Goal: Task Accomplishment & Management: Use online tool/utility

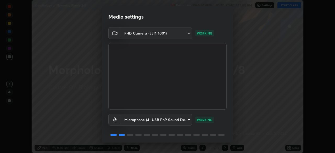
scroll to position [19, 0]
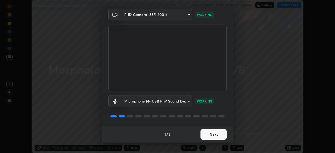
click at [219, 134] on button "Next" at bounding box center [213, 134] width 26 height 10
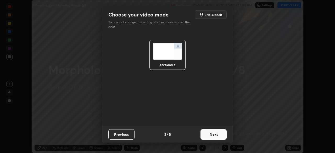
scroll to position [0, 0]
click at [219, 136] on button "Next" at bounding box center [213, 134] width 26 height 10
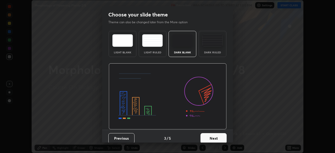
click at [220, 137] on button "Next" at bounding box center [213, 138] width 26 height 10
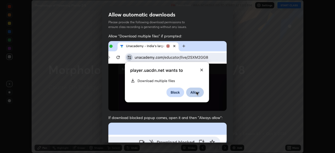
click at [225, 138] on div "Allow "Download multiple files" if prompted: If download blocked popup comes, o…" at bounding box center [167, 144] width 131 height 220
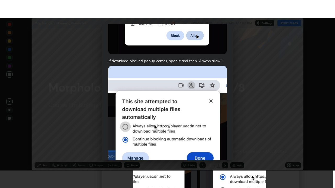
scroll to position [125, 0]
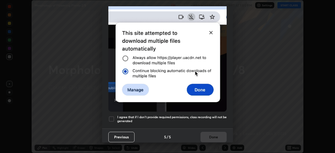
click at [204, 116] on h5 "I agree that if I don't provide required permissions, class recording will not …" at bounding box center [171, 119] width 109 height 8
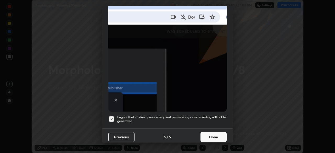
click at [211, 134] on button "Done" at bounding box center [213, 137] width 26 height 10
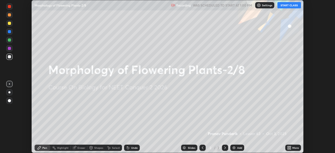
click at [291, 148] on icon at bounding box center [289, 148] width 4 height 4
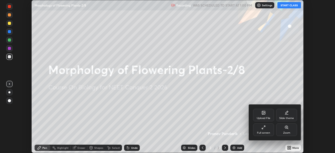
click at [265, 134] on div "Full screen" at bounding box center [263, 133] width 13 height 3
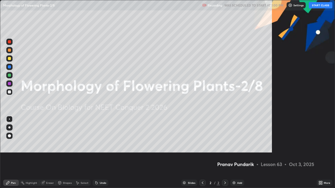
scroll to position [188, 335]
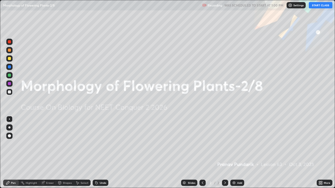
click at [319, 153] on icon at bounding box center [319, 183] width 1 height 1
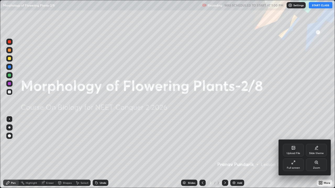
click at [288, 149] on div "Upload File" at bounding box center [293, 150] width 21 height 13
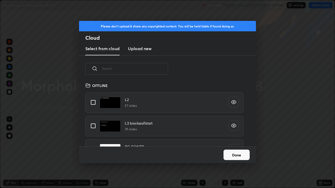
scroll to position [64, 168]
click at [157, 69] on input "text" at bounding box center [135, 69] width 66 height 22
click at [157, 70] on input "text" at bounding box center [135, 69] width 66 height 22
type input "St"
type textarea "x"
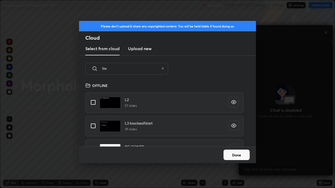
scroll to position [122, 92]
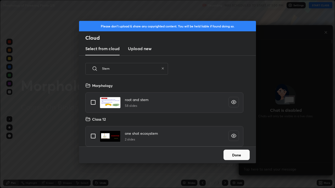
type input "Stem"
click at [92, 104] on input "grid" at bounding box center [93, 102] width 11 height 11
checkbox input "true"
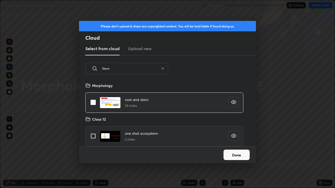
click at [162, 69] on icon at bounding box center [162, 68] width 3 height 3
click at [145, 68] on input "text" at bounding box center [135, 69] width 66 height 22
checkbox input "false"
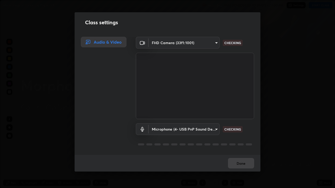
click at [263, 134] on div "Class settings Audio & Video FHD Camera (33f1:1001) f7864342ddc78cab30c68d15d75…" at bounding box center [167, 94] width 335 height 188
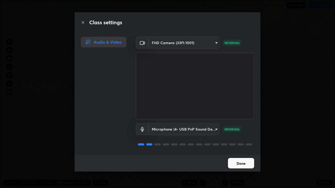
click at [237, 153] on button "Done" at bounding box center [241, 163] width 26 height 10
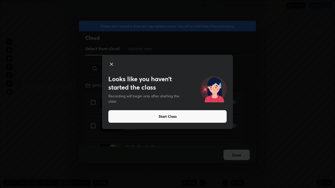
click at [112, 65] on icon at bounding box center [111, 64] width 3 height 3
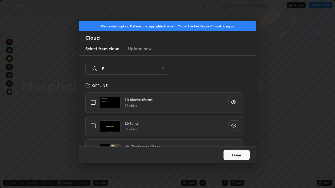
click at [128, 68] on input "F" at bounding box center [130, 69] width 57 height 22
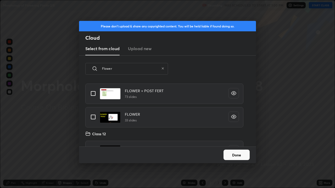
scroll to position [11, 0]
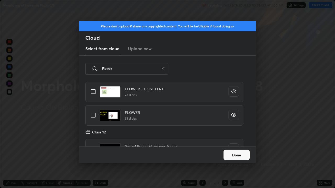
type input "Flower"
click at [95, 115] on input "grid" at bounding box center [93, 115] width 11 height 11
checkbox input "true"
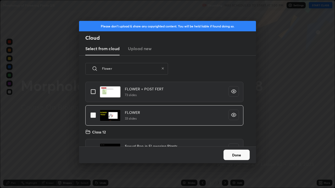
click at [229, 153] on button "Done" at bounding box center [237, 155] width 26 height 10
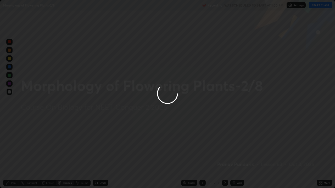
click at [200, 153] on div at bounding box center [167, 94] width 335 height 188
click at [202, 153] on div at bounding box center [167, 94] width 335 height 188
click at [203, 153] on div at bounding box center [167, 94] width 335 height 188
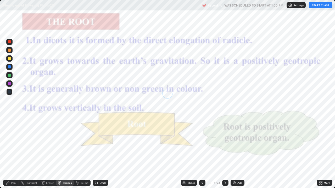
click at [202, 153] on icon at bounding box center [202, 183] width 4 height 4
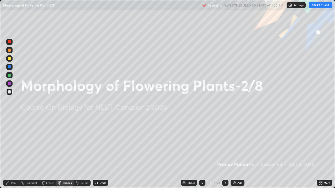
click at [237, 153] on div "Add" at bounding box center [239, 183] width 5 height 3
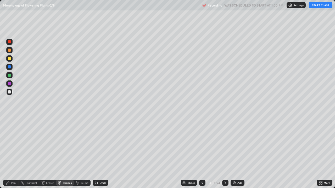
click at [319, 8] on button "START CLASS" at bounding box center [321, 5] width 24 height 6
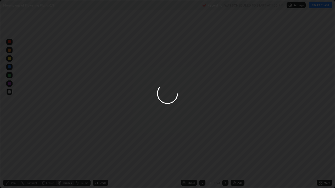
click at [292, 42] on div at bounding box center [167, 94] width 335 height 188
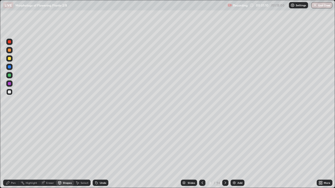
click at [13, 153] on div "Pen" at bounding box center [13, 183] width 5 height 3
click at [9, 128] on div at bounding box center [9, 128] width 2 height 2
click at [10, 61] on div at bounding box center [9, 58] width 6 height 6
click at [102, 153] on div "Undo" at bounding box center [103, 183] width 7 height 3
click at [11, 91] on div at bounding box center [9, 92] width 6 height 6
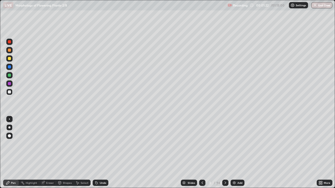
click at [9, 75] on div at bounding box center [9, 75] width 3 height 3
click at [185, 153] on div "Slides" at bounding box center [189, 183] width 16 height 6
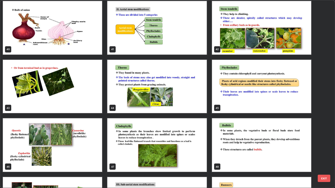
scroll to position [767, 0]
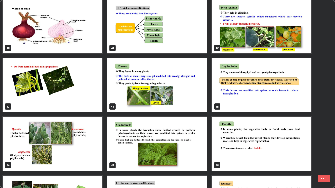
click at [189, 103] on img "grid" at bounding box center [156, 86] width 99 height 54
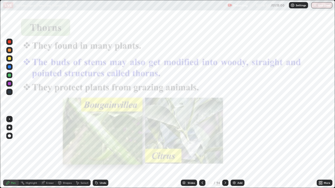
click at [188, 104] on img "grid" at bounding box center [156, 86] width 99 height 54
click at [188, 102] on img "grid" at bounding box center [156, 86] width 99 height 54
click at [319, 153] on icon at bounding box center [319, 182] width 1 height 1
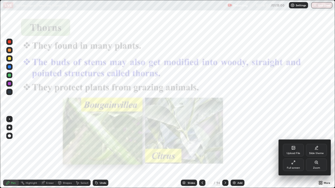
click at [316, 153] on div "Zoom" at bounding box center [316, 168] width 7 height 3
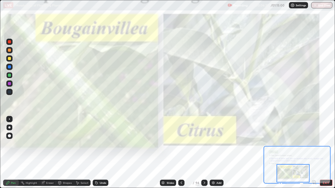
click at [11, 58] on div at bounding box center [9, 58] width 3 height 3
click at [12, 85] on div at bounding box center [9, 84] width 6 height 6
click at [9, 43] on div at bounding box center [9, 41] width 3 height 3
click at [171, 153] on div "Slides" at bounding box center [168, 183] width 16 height 6
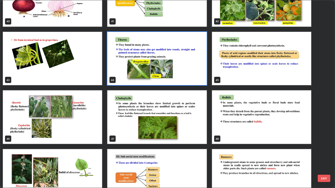
scroll to position [795, 0]
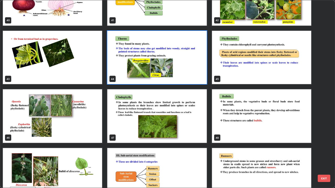
click at [92, 124] on img "grid" at bounding box center [52, 117] width 99 height 54
click at [94, 125] on img "grid" at bounding box center [52, 117] width 99 height 54
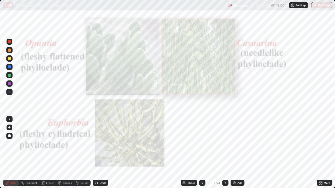
click at [95, 126] on img "grid" at bounding box center [52, 117] width 99 height 54
click at [325, 153] on div "More" at bounding box center [325, 183] width 16 height 6
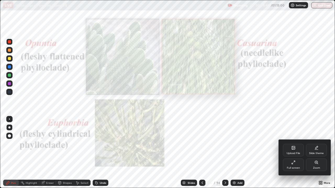
click at [313, 153] on div "Zoom" at bounding box center [316, 165] width 21 height 13
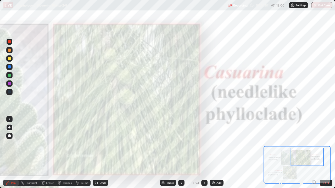
click at [168, 153] on div "Slides" at bounding box center [170, 183] width 7 height 3
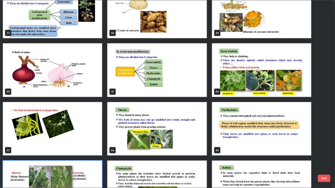
scroll to position [719, 0]
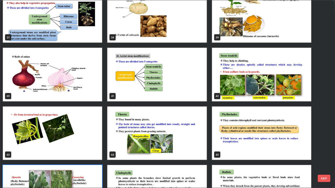
click at [243, 93] on img "grid" at bounding box center [261, 75] width 99 height 54
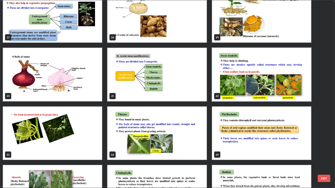
click at [243, 93] on img "grid" at bounding box center [261, 75] width 99 height 54
click at [242, 94] on img "grid" at bounding box center [261, 75] width 99 height 54
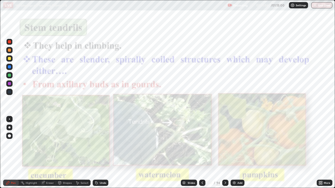
click at [242, 94] on img "grid" at bounding box center [261, 75] width 99 height 54
click at [322, 153] on icon at bounding box center [321, 183] width 4 height 4
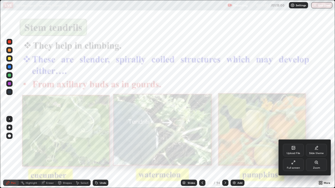
click at [319, 153] on div "Zoom" at bounding box center [316, 168] width 7 height 3
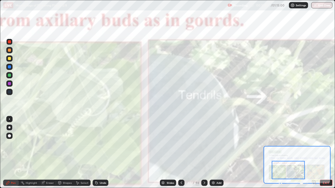
click at [204, 153] on icon at bounding box center [204, 183] width 4 height 4
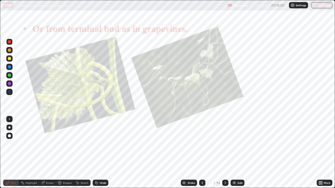
click at [320, 153] on icon at bounding box center [319, 183] width 1 height 1
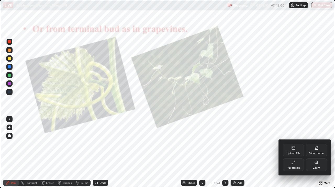
click at [313, 153] on div "Zoom" at bounding box center [316, 168] width 7 height 3
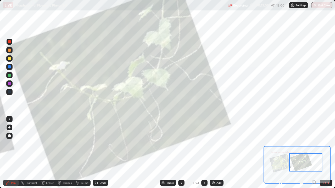
click at [220, 153] on div "Add" at bounding box center [217, 183] width 14 height 6
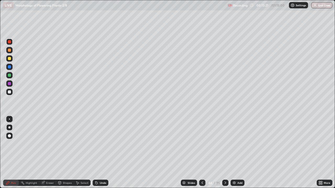
click at [12, 60] on div at bounding box center [9, 58] width 6 height 6
click at [96, 153] on div "Undo" at bounding box center [101, 183] width 16 height 6
click at [96, 153] on icon at bounding box center [96, 183] width 4 height 4
click at [98, 153] on div "Undo" at bounding box center [101, 183] width 16 height 6
click at [96, 153] on icon at bounding box center [96, 182] width 1 height 1
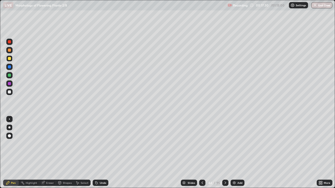
click at [51, 153] on div "Eraser" at bounding box center [50, 183] width 8 height 3
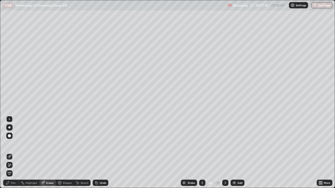
click at [11, 153] on span "Erase all" at bounding box center [10, 173] width 6 height 3
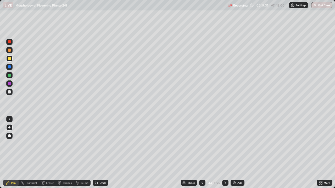
click at [11, 153] on div "Pen" at bounding box center [11, 183] width 16 height 6
click at [10, 59] on div at bounding box center [9, 58] width 3 height 3
click at [9, 92] on div at bounding box center [9, 92] width 3 height 3
click at [12, 93] on div at bounding box center [9, 92] width 6 height 6
click at [11, 84] on div at bounding box center [9, 84] width 6 height 6
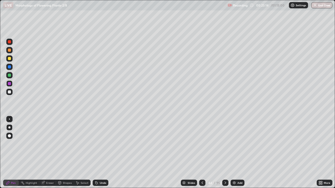
click at [238, 153] on div "Add" at bounding box center [239, 183] width 5 height 3
click at [12, 93] on div at bounding box center [9, 92] width 6 height 6
click at [11, 93] on div at bounding box center [9, 92] width 3 height 3
click at [11, 86] on div at bounding box center [9, 84] width 6 height 6
click at [10, 76] on div at bounding box center [9, 75] width 3 height 3
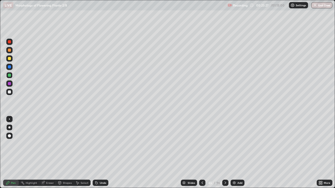
click at [11, 77] on div at bounding box center [9, 75] width 6 height 6
click at [6, 43] on div at bounding box center [9, 42] width 6 height 6
click at [9, 66] on div at bounding box center [9, 66] width 3 height 3
click at [10, 95] on div at bounding box center [9, 92] width 6 height 6
click at [10, 85] on div at bounding box center [9, 83] width 3 height 3
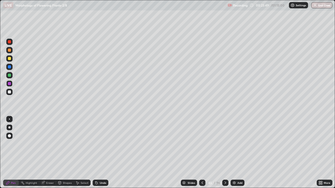
click at [12, 91] on div at bounding box center [9, 92] width 6 height 6
click at [12, 87] on div at bounding box center [9, 84] width 6 height 8
click at [7, 62] on div at bounding box center [9, 58] width 6 height 8
click at [189, 153] on div "Slides" at bounding box center [191, 183] width 7 height 3
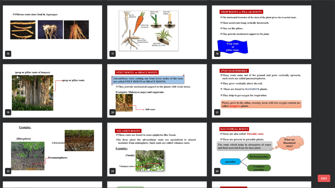
scroll to position [286, 0]
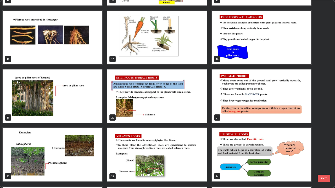
click at [193, 110] on img "grid" at bounding box center [156, 97] width 99 height 54
click at [193, 111] on img "grid" at bounding box center [156, 97] width 99 height 54
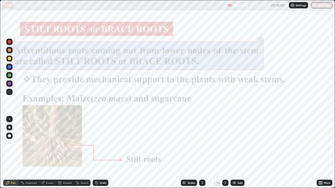
click at [193, 112] on img "grid" at bounding box center [156, 97] width 99 height 54
click at [195, 112] on img "grid" at bounding box center [156, 97] width 99 height 54
click at [238, 153] on div "Add" at bounding box center [239, 183] width 5 height 3
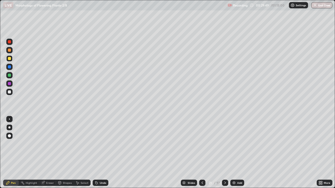
click at [189, 153] on div "Slides" at bounding box center [191, 183] width 7 height 3
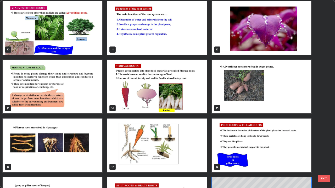
scroll to position [177, 0]
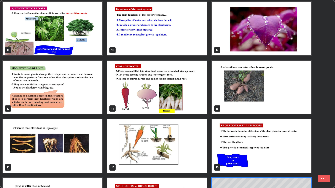
click at [179, 107] on img "grid" at bounding box center [156, 88] width 99 height 54
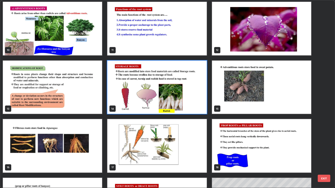
click at [180, 107] on img "grid" at bounding box center [156, 88] width 99 height 54
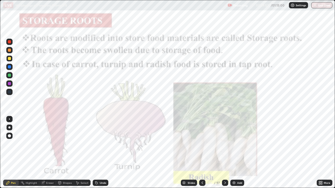
click at [180, 106] on img "grid" at bounding box center [156, 88] width 99 height 54
click at [320, 153] on icon at bounding box center [319, 182] width 1 height 1
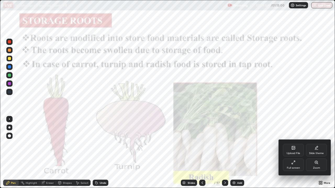
click at [315, 153] on div "Zoom" at bounding box center [316, 168] width 7 height 3
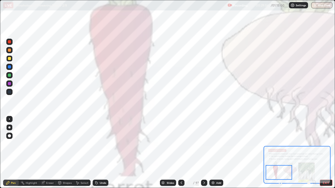
click at [282, 153] on icon at bounding box center [282, 184] width 1 height 1
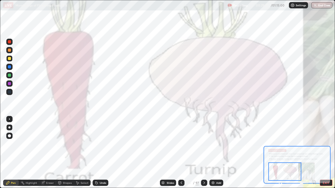
click at [282, 153] on icon at bounding box center [282, 184] width 1 height 1
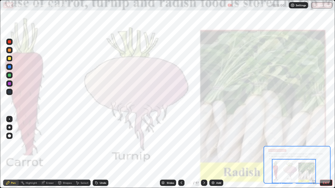
click at [204, 153] on div at bounding box center [204, 183] width 6 height 10
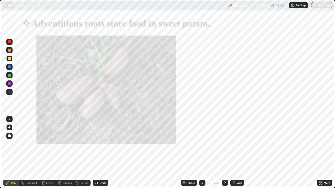
click at [321, 153] on icon at bounding box center [321, 182] width 1 height 1
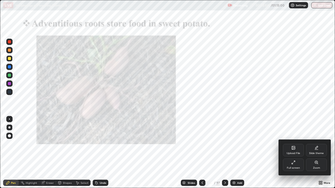
click at [315, 153] on div "Zoom" at bounding box center [316, 168] width 7 height 3
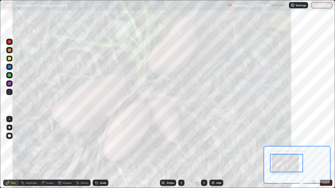
click at [204, 153] on icon at bounding box center [204, 183] width 4 height 4
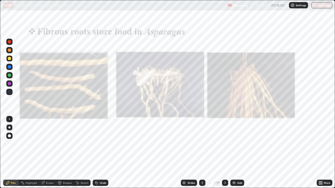
click at [325, 153] on div "More" at bounding box center [327, 183] width 7 height 3
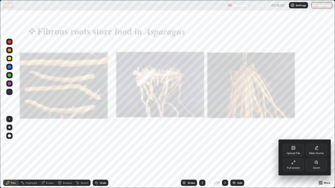
click at [316, 153] on div "Zoom" at bounding box center [316, 165] width 21 height 13
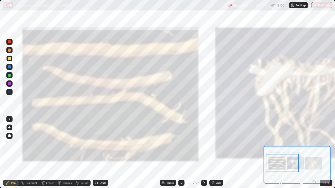
click at [172, 153] on div "Slides" at bounding box center [170, 183] width 7 height 3
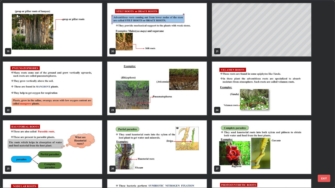
scroll to position [354, 0]
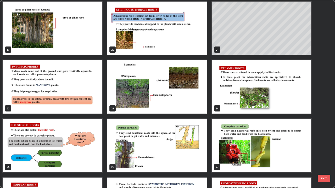
click at [191, 99] on img "grid" at bounding box center [156, 87] width 99 height 54
click at [192, 100] on img "grid" at bounding box center [156, 87] width 99 height 54
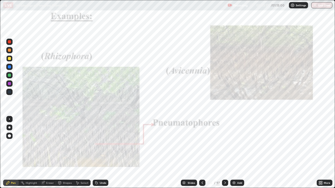
click at [193, 101] on img "grid" at bounding box center [156, 87] width 99 height 54
click at [193, 102] on img "grid" at bounding box center [156, 87] width 99 height 54
click at [321, 153] on icon at bounding box center [321, 183] width 1 height 1
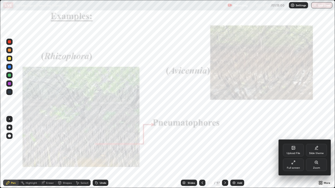
click at [311, 153] on div "Zoom" at bounding box center [316, 165] width 21 height 13
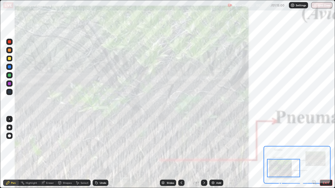
click at [280, 153] on icon at bounding box center [280, 182] width 1 height 0
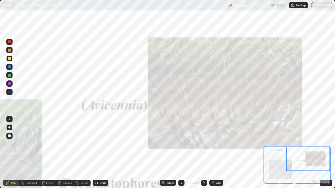
click at [12, 93] on div at bounding box center [9, 92] width 6 height 6
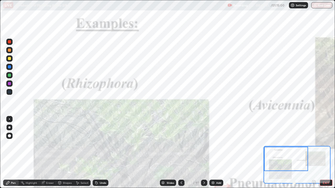
click at [170, 153] on div "Slides" at bounding box center [170, 183] width 7 height 3
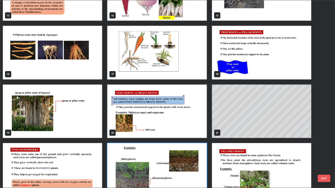
scroll to position [277, 0]
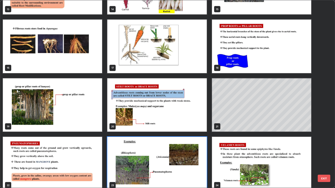
click at [96, 119] on img "grid" at bounding box center [52, 106] width 99 height 54
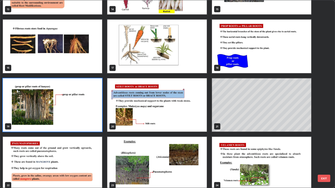
click at [96, 120] on img "grid" at bounding box center [52, 106] width 99 height 54
click at [96, 119] on img "grid" at bounding box center [52, 106] width 99 height 54
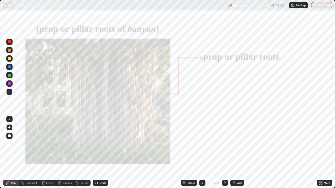
click at [320, 153] on icon at bounding box center [319, 182] width 1 height 1
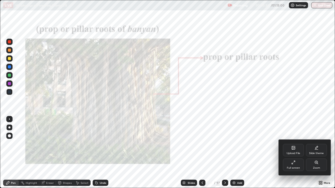
click at [314, 153] on div "Zoom" at bounding box center [316, 168] width 7 height 3
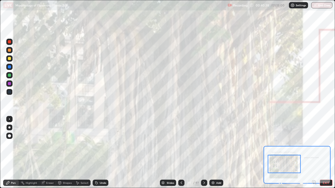
click at [282, 153] on icon at bounding box center [280, 182] width 3 height 3
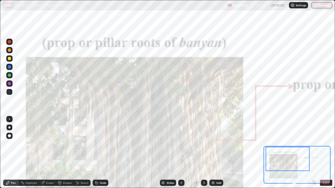
click at [204, 153] on icon at bounding box center [204, 183] width 4 height 4
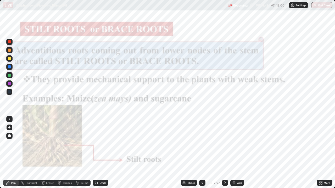
click at [325, 153] on div "More" at bounding box center [327, 183] width 7 height 3
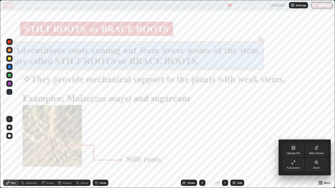
click at [316, 153] on div "Zoom" at bounding box center [316, 168] width 7 height 3
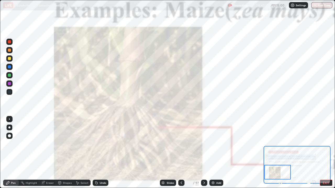
click at [167, 153] on div "Slides" at bounding box center [170, 183] width 7 height 3
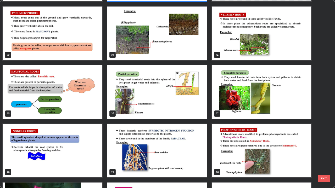
scroll to position [406, 0]
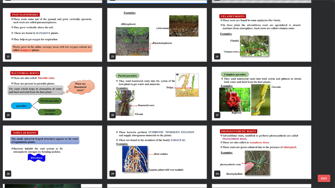
click at [250, 111] on img "grid" at bounding box center [261, 94] width 99 height 54
click at [249, 111] on img "grid" at bounding box center [261, 94] width 99 height 54
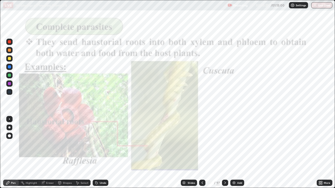
click at [249, 110] on img "grid" at bounding box center [261, 94] width 99 height 54
click at [248, 111] on img "grid" at bounding box center [261, 94] width 99 height 54
click at [330, 153] on div "More" at bounding box center [327, 183] width 7 height 3
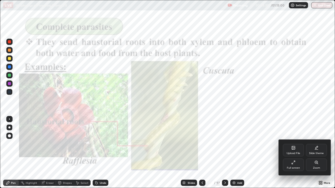
click at [312, 153] on div "Zoom" at bounding box center [316, 165] width 21 height 13
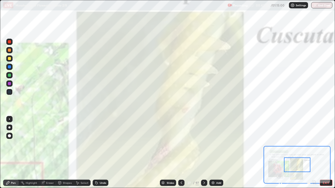
click at [310, 153] on div at bounding box center [297, 165] width 26 height 15
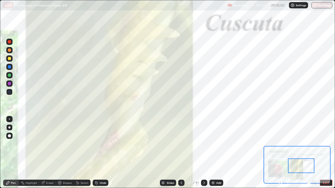
click at [280, 153] on icon at bounding box center [280, 182] width 1 height 0
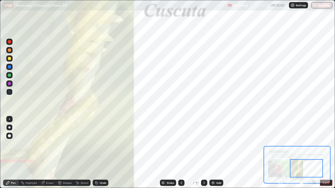
click at [12, 93] on div at bounding box center [9, 92] width 6 height 6
click at [280, 153] on icon at bounding box center [280, 182] width 1 height 0
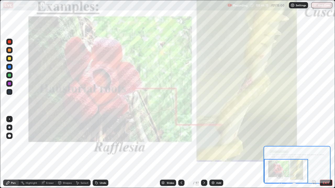
click at [181, 153] on icon at bounding box center [181, 183] width 4 height 4
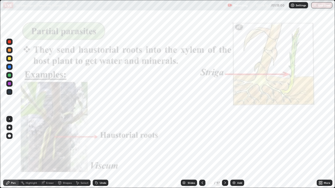
click at [321, 153] on icon at bounding box center [321, 182] width 1 height 1
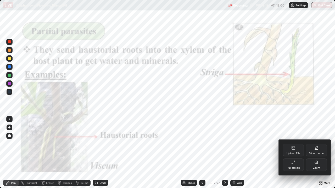
click at [314, 153] on div "Zoom" at bounding box center [316, 168] width 7 height 3
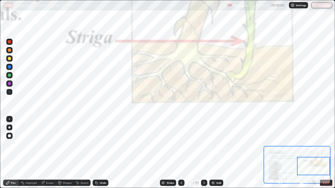
click at [216, 153] on div "Add" at bounding box center [218, 183] width 5 height 3
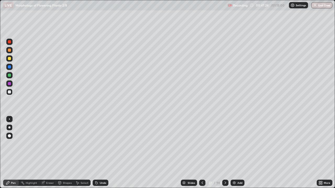
click at [192, 153] on div "Slides" at bounding box center [191, 183] width 7 height 3
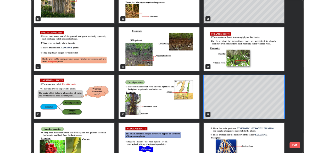
scroll to position [381, 0]
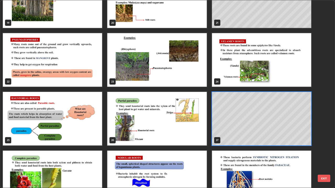
click at [267, 76] on img "grid" at bounding box center [261, 60] width 99 height 54
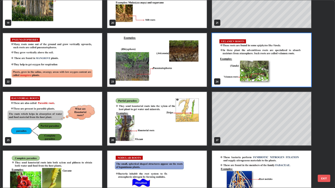
click at [267, 76] on img "grid" at bounding box center [261, 60] width 99 height 54
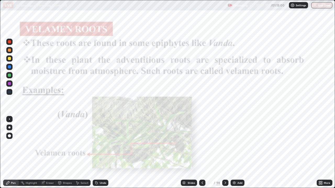
click at [266, 76] on img "grid" at bounding box center [261, 60] width 99 height 54
click at [265, 76] on img "grid" at bounding box center [261, 60] width 99 height 54
click at [319, 153] on icon at bounding box center [319, 182] width 1 height 1
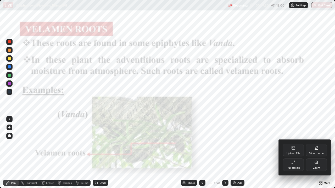
click at [314, 153] on div "Zoom" at bounding box center [316, 168] width 7 height 3
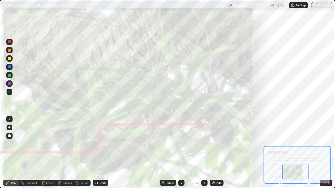
click at [281, 153] on icon at bounding box center [280, 182] width 5 height 5
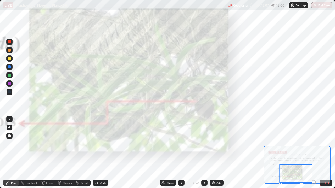
click at [331, 153] on button "EXIT" at bounding box center [326, 183] width 13 height 6
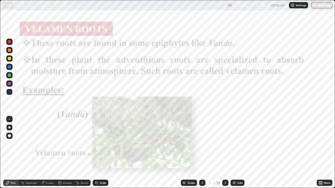
click at [331, 153] on div "More" at bounding box center [325, 183] width 16 height 6
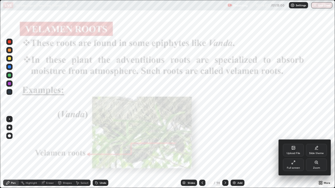
click at [295, 153] on div "Full screen" at bounding box center [293, 168] width 13 height 3
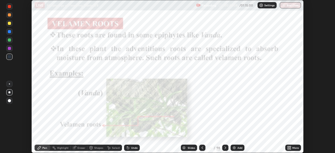
scroll to position [26020, 25838]
click at [186, 150] on div "Slides" at bounding box center [189, 148] width 16 height 6
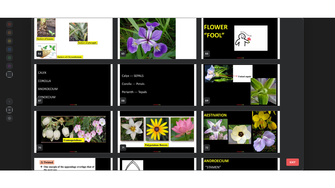
scroll to position [979, 0]
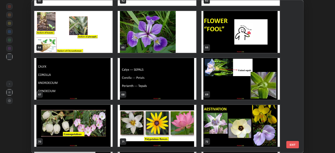
click at [171, 93] on img "grid" at bounding box center [157, 79] width 78 height 42
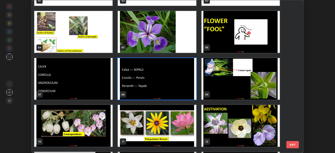
click at [189, 49] on img "grid" at bounding box center [157, 32] width 78 height 42
click at [189, 50] on img "grid" at bounding box center [157, 32] width 78 height 42
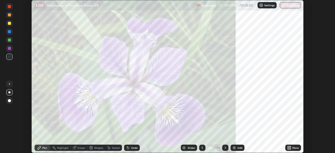
click at [188, 51] on img "grid" at bounding box center [157, 32] width 78 height 42
click at [188, 50] on img "grid" at bounding box center [157, 32] width 78 height 42
click at [239, 148] on div "Add" at bounding box center [239, 148] width 5 height 3
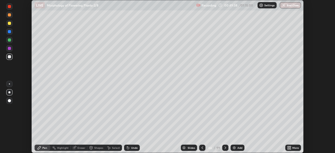
click at [288, 147] on icon at bounding box center [288, 146] width 1 height 1
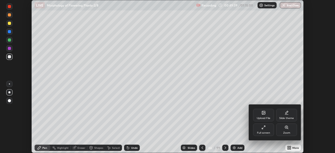
click at [266, 133] on div "Full screen" at bounding box center [263, 133] width 13 height 3
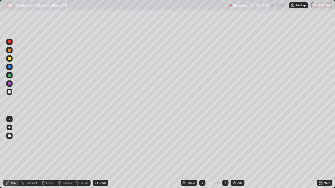
scroll to position [188, 335]
click at [13, 59] on div at bounding box center [9, 58] width 8 height 8
click at [11, 61] on div at bounding box center [9, 58] width 6 height 6
click at [51, 153] on div "Eraser" at bounding box center [47, 183] width 17 height 6
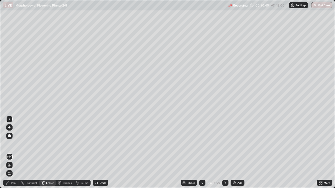
click at [9, 153] on span "Erase all" at bounding box center [10, 173] width 6 height 3
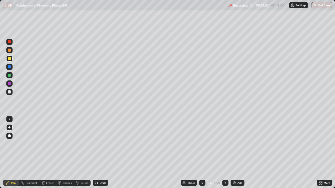
click at [12, 94] on div at bounding box center [9, 92] width 6 height 6
click at [101, 153] on div "Undo" at bounding box center [103, 183] width 7 height 3
click at [99, 153] on div "Undo" at bounding box center [101, 183] width 16 height 6
click at [8, 86] on div at bounding box center [9, 84] width 6 height 6
click at [12, 91] on div at bounding box center [9, 92] width 6 height 6
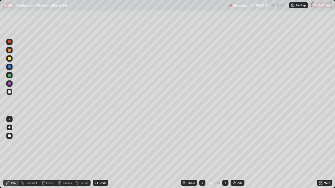
click at [189, 153] on div "Slides" at bounding box center [191, 183] width 7 height 3
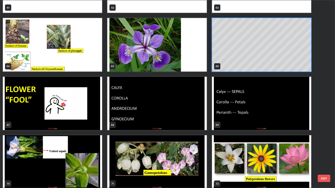
scroll to position [1220, 0]
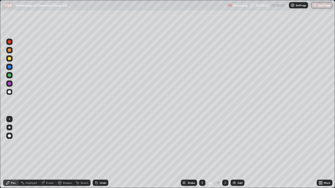
click at [190, 153] on div "Slides" at bounding box center [191, 183] width 7 height 3
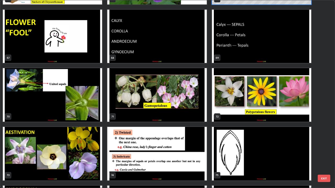
scroll to position [1287, 0]
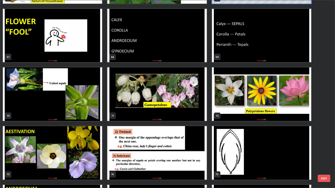
click at [126, 103] on img "grid" at bounding box center [156, 95] width 99 height 54
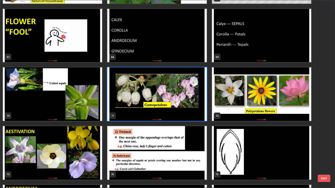
click at [126, 103] on img "grid" at bounding box center [156, 95] width 99 height 54
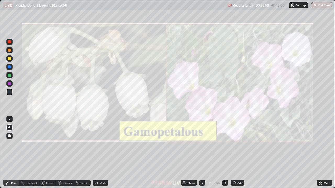
click at [126, 104] on img "grid" at bounding box center [156, 95] width 99 height 54
click at [225, 153] on icon at bounding box center [225, 183] width 4 height 4
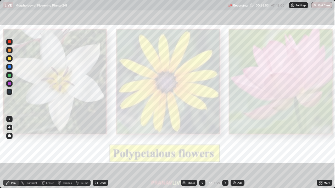
click at [202, 153] on icon at bounding box center [202, 183] width 4 height 4
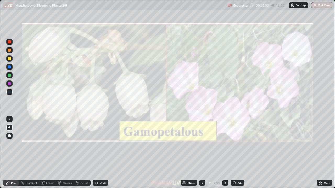
click at [202, 153] on icon at bounding box center [202, 183] width 4 height 4
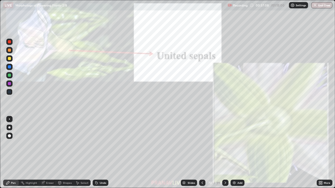
click at [225, 153] on icon at bounding box center [226, 183] width 2 height 3
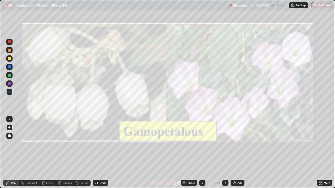
click at [225, 153] on icon at bounding box center [225, 183] width 4 height 4
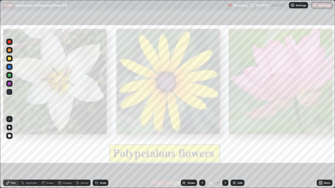
click at [225, 153] on icon at bounding box center [225, 183] width 4 height 4
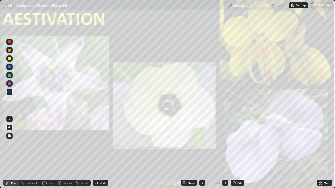
click at [202, 153] on icon at bounding box center [202, 183] width 4 height 4
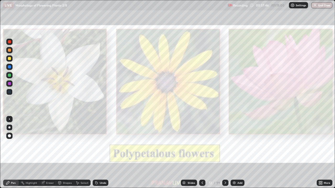
click at [225, 153] on icon at bounding box center [225, 183] width 4 height 4
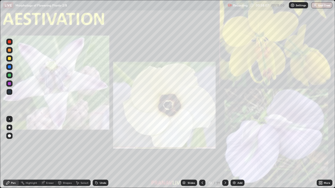
click at [321, 153] on icon at bounding box center [321, 182] width 1 height 1
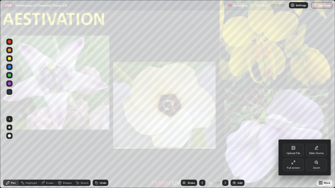
click at [307, 153] on div "Zoom" at bounding box center [316, 165] width 21 height 13
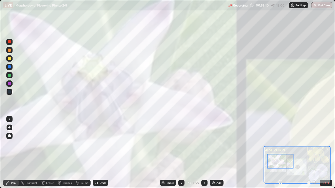
click at [280, 153] on icon at bounding box center [280, 182] width 5 height 5
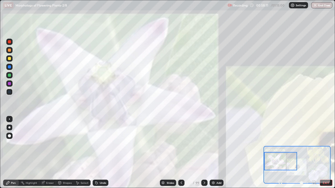
click at [280, 153] on icon at bounding box center [280, 182] width 1 height 0
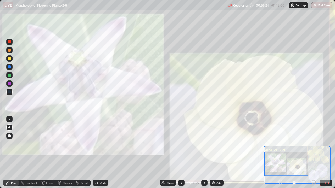
click at [11, 40] on div at bounding box center [9, 42] width 6 height 6
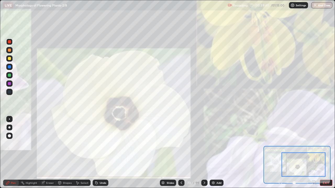
click at [329, 153] on button "EXIT" at bounding box center [326, 183] width 13 height 6
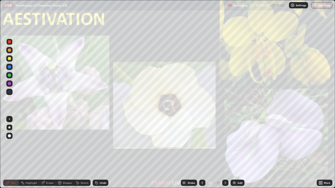
click at [9, 60] on div at bounding box center [9, 58] width 3 height 3
click at [104, 153] on div "Undo" at bounding box center [103, 183] width 7 height 3
click at [104, 153] on div "Undo" at bounding box center [101, 183] width 16 height 6
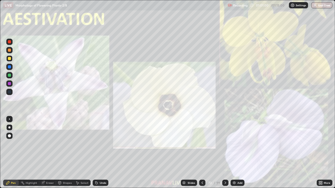
click at [105, 153] on div "Undo" at bounding box center [101, 183] width 16 height 6
click at [11, 91] on div at bounding box center [9, 92] width 3 height 3
click at [12, 60] on div at bounding box center [9, 58] width 6 height 6
click at [51, 153] on div "Eraser" at bounding box center [50, 183] width 8 height 3
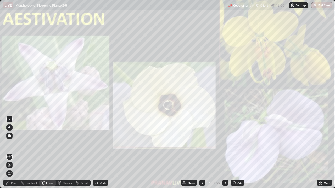
click at [9, 153] on span "Erase all" at bounding box center [10, 173] width 6 height 3
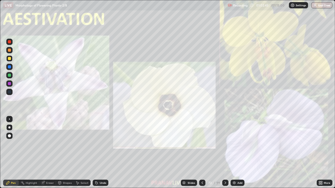
click at [14, 153] on div "Pen" at bounding box center [13, 183] width 5 height 3
click at [318, 5] on button "End Class" at bounding box center [321, 5] width 21 height 6
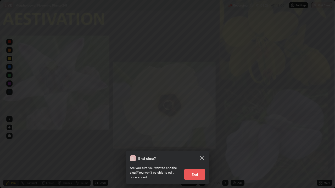
click at [200, 153] on button "End" at bounding box center [194, 175] width 21 height 10
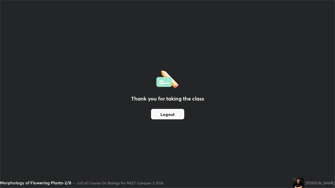
click at [166, 116] on button "Logout" at bounding box center [167, 114] width 33 height 10
click at [166, 114] on button "Logout" at bounding box center [167, 114] width 33 height 10
